Goal: Task Accomplishment & Management: Manage account settings

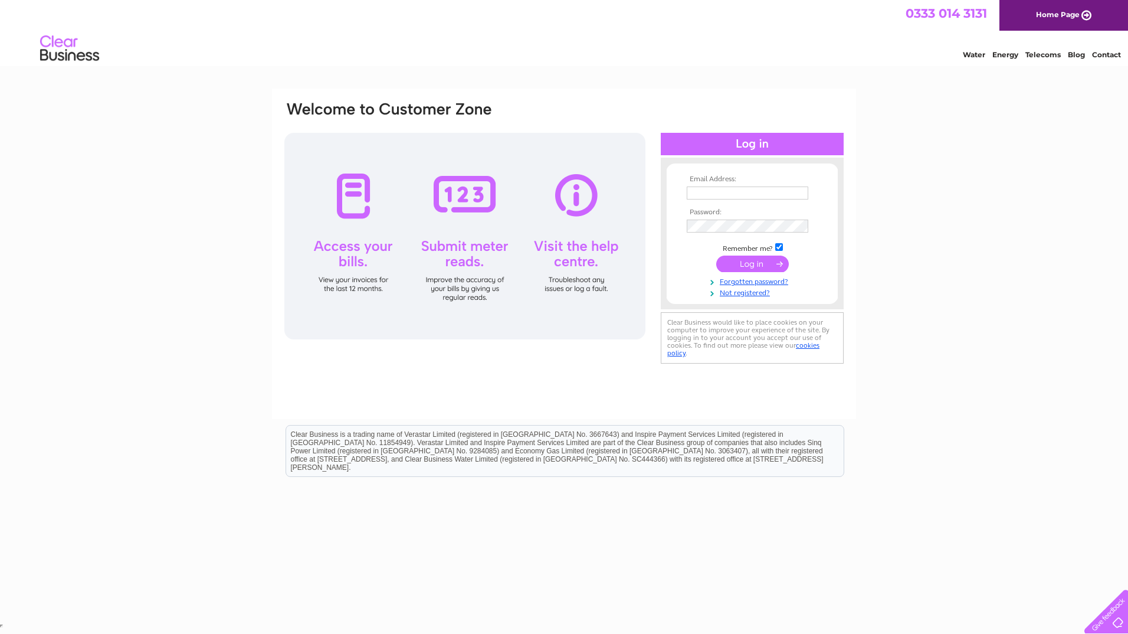
click at [710, 191] on input "text" at bounding box center [748, 192] width 122 height 13
type input "sales@customdesign.co.uk"
click at [694, 219] on td at bounding box center [752, 226] width 137 height 19
click at [749, 260] on input "submit" at bounding box center [752, 263] width 73 height 17
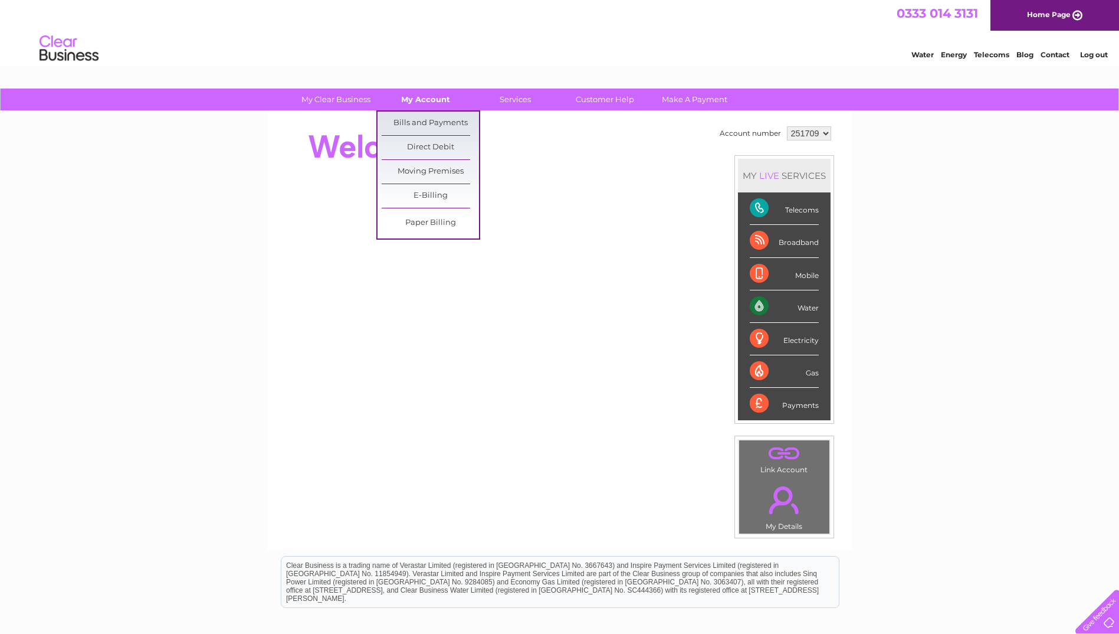
click at [408, 94] on link "My Account" at bounding box center [425, 99] width 97 height 22
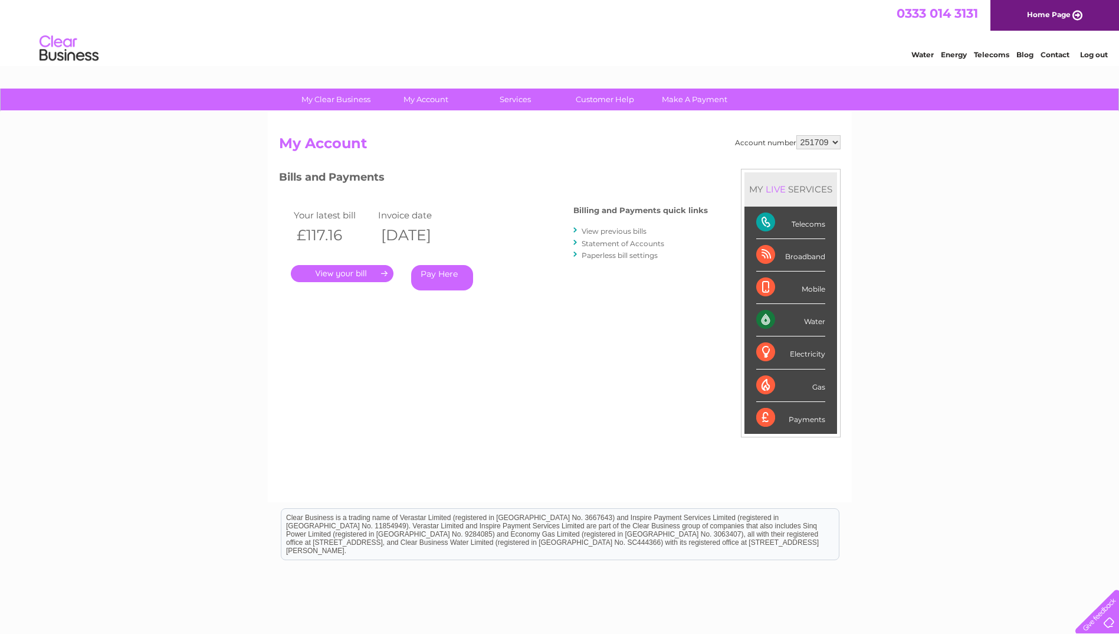
click at [338, 270] on link "." at bounding box center [342, 273] width 103 height 17
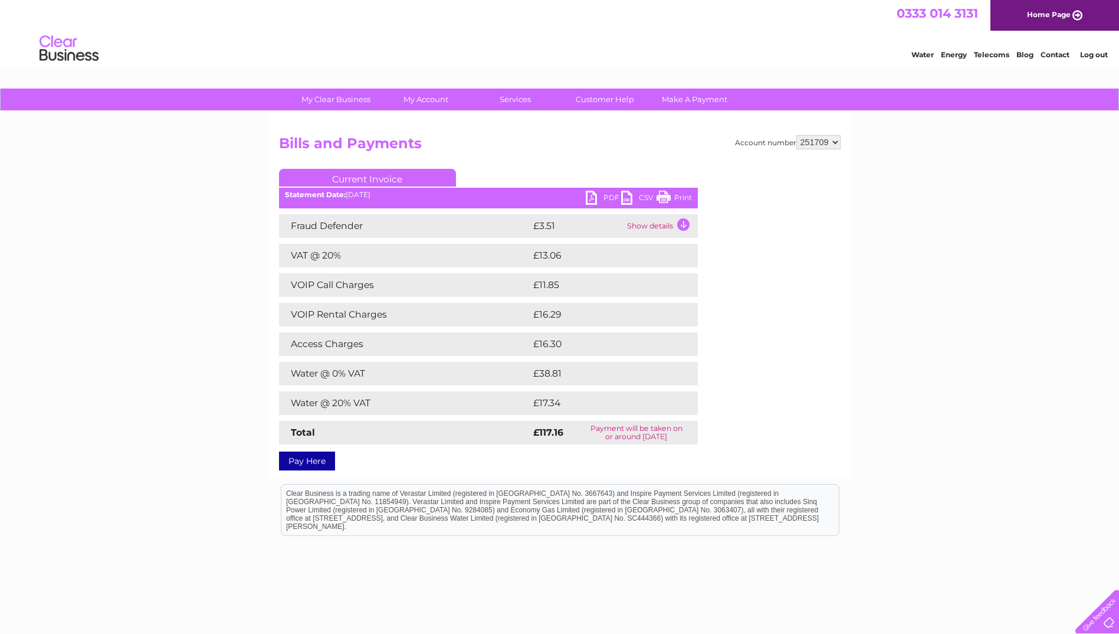
drag, startPoint x: 665, startPoint y: 199, endPoint x: 80, endPoint y: 85, distance: 596.3
click at [665, 199] on link "Print" at bounding box center [674, 199] width 35 height 17
